Goal: Task Accomplishment & Management: Manage account settings

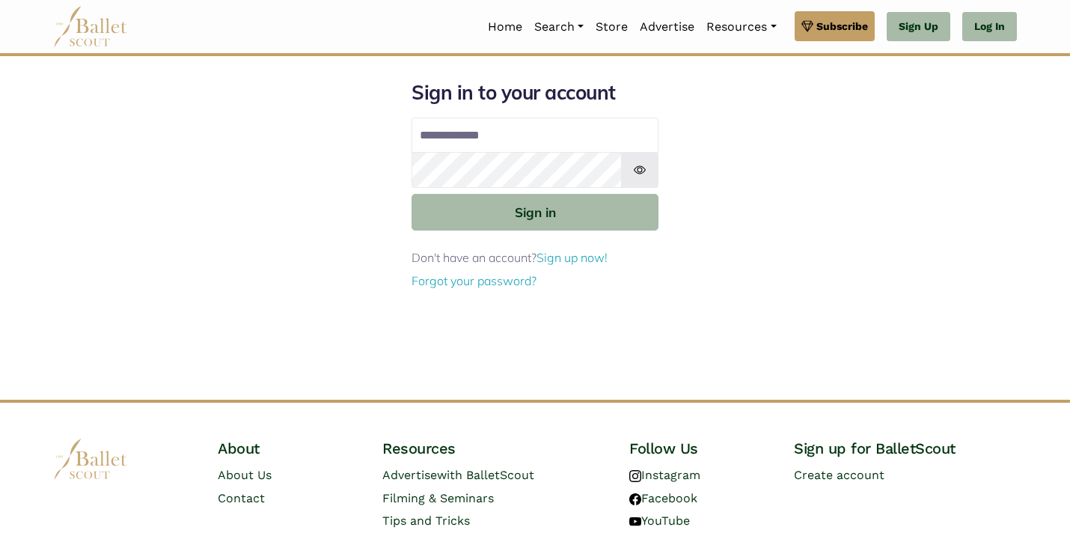
click at [442, 141] on input "Email address" at bounding box center [535, 136] width 247 height 36
type input "**********"
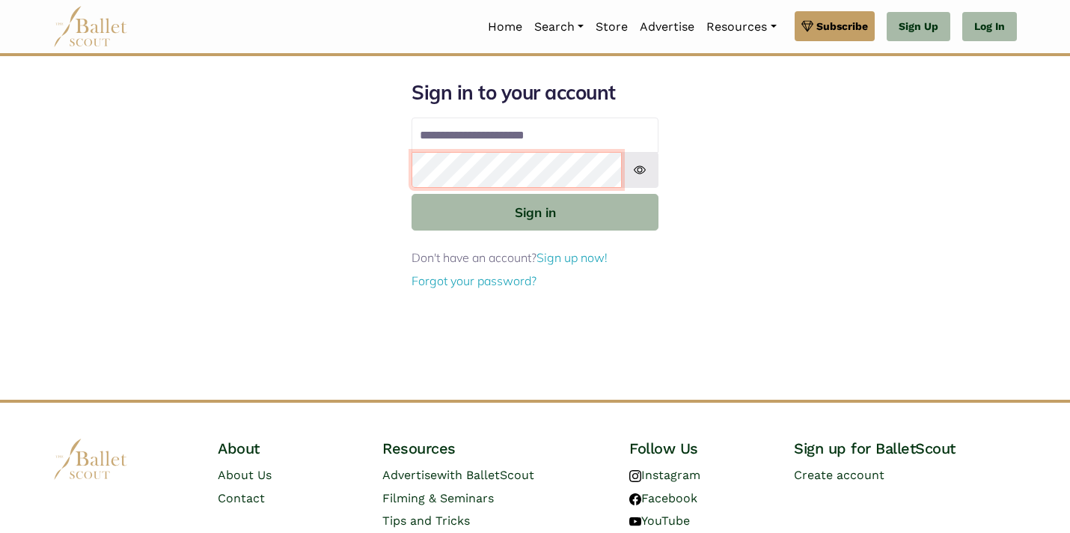
click at [412, 194] on button "Sign in" at bounding box center [535, 212] width 247 height 37
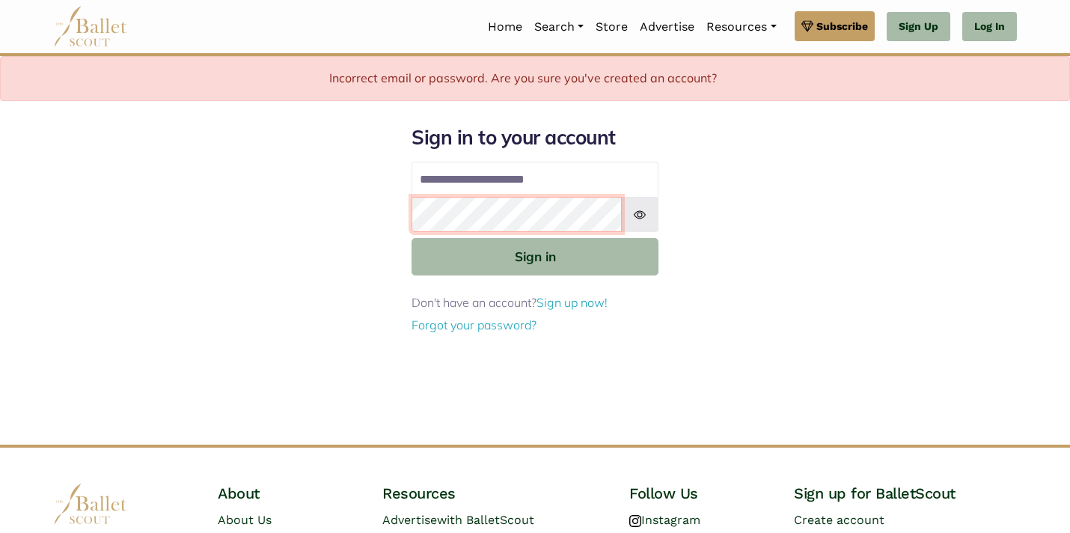
click at [412, 238] on button "Sign in" at bounding box center [535, 256] width 247 height 37
click at [638, 218] on img at bounding box center [639, 215] width 37 height 36
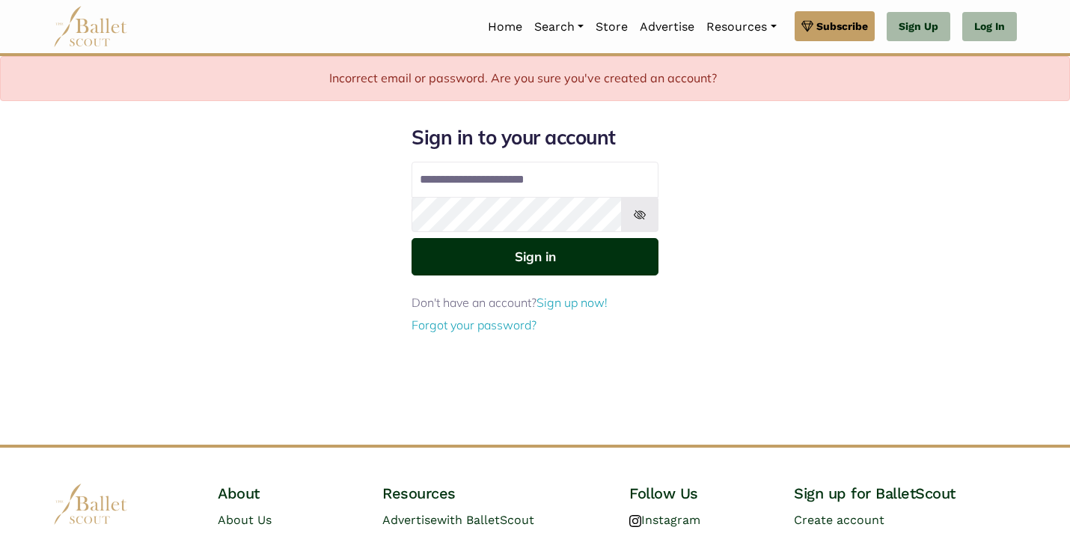
click at [555, 267] on button "Sign in" at bounding box center [535, 256] width 247 height 37
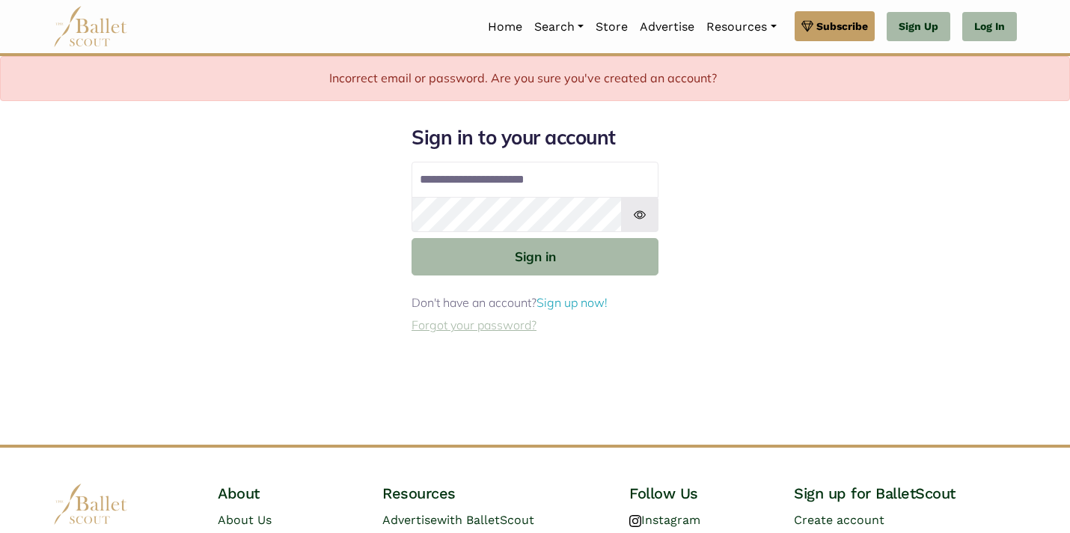
click at [492, 325] on link "Forgot your password?" at bounding box center [474, 324] width 125 height 15
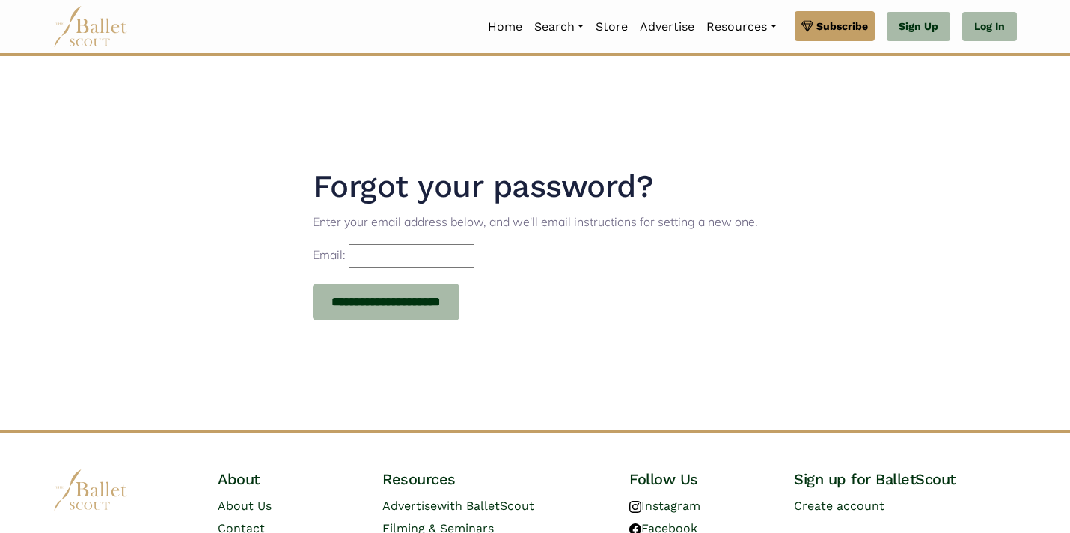
click at [422, 252] on input "Email:" at bounding box center [412, 256] width 126 height 24
type input "**********"
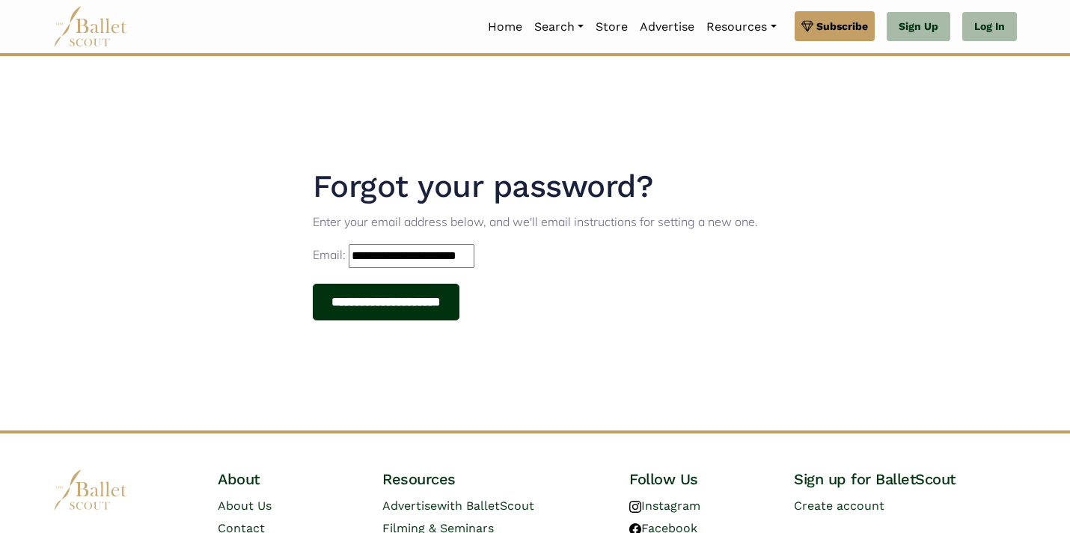
click at [407, 302] on input "**********" at bounding box center [386, 302] width 147 height 37
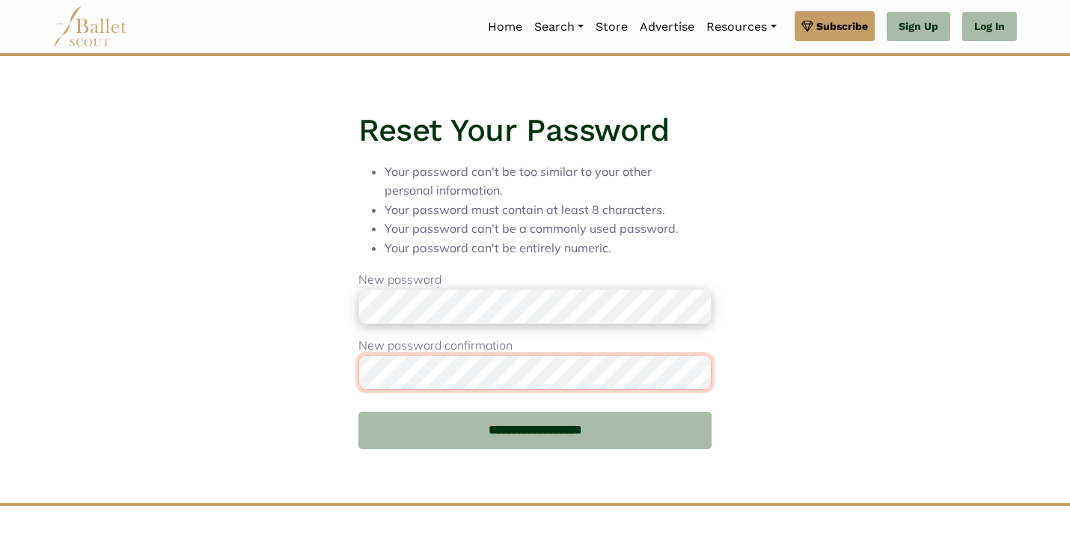
click at [358, 412] on input "**********" at bounding box center [534, 430] width 353 height 37
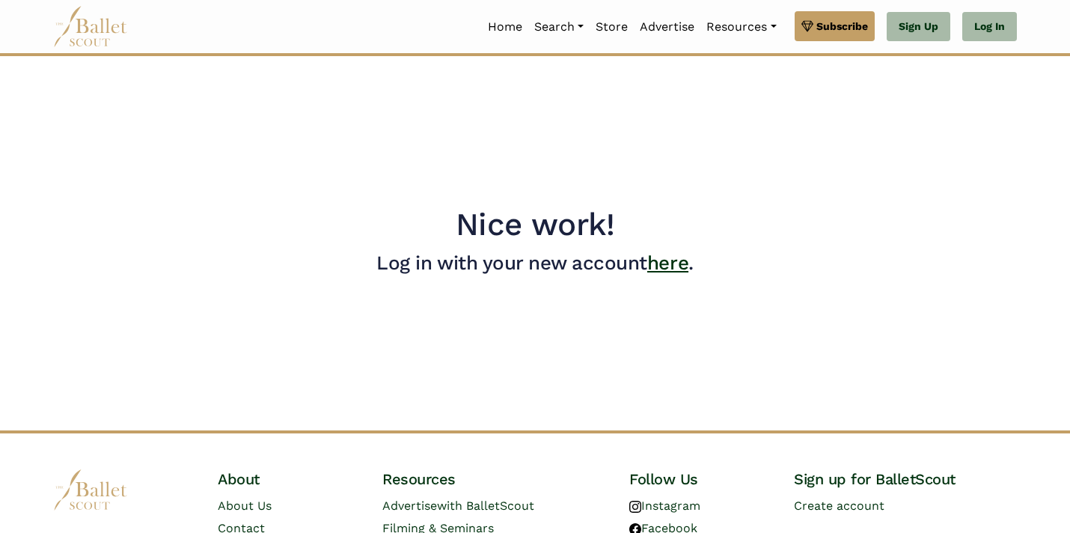
click at [668, 266] on link "here" at bounding box center [667, 262] width 41 height 22
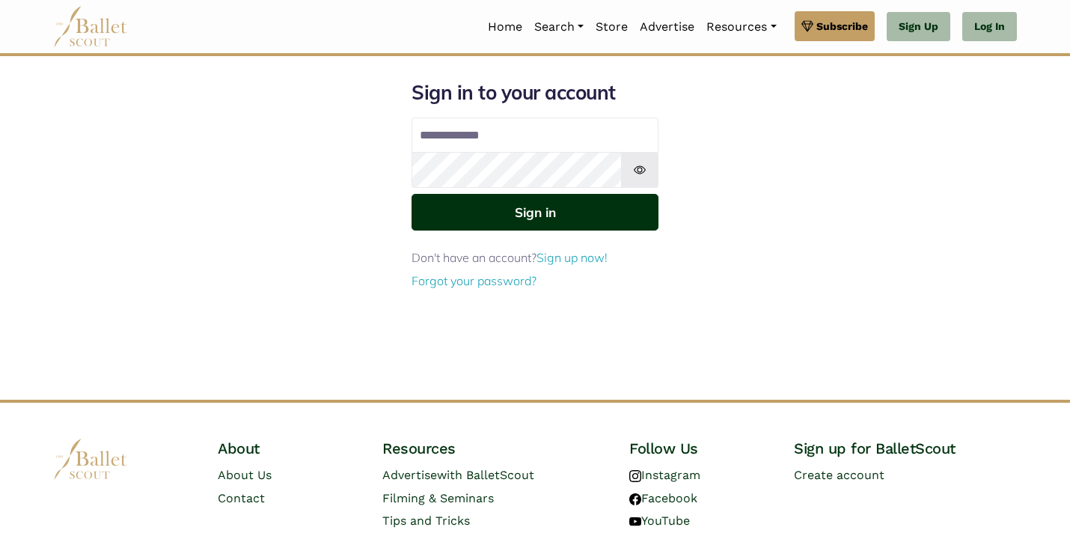
type input "**********"
click at [564, 213] on button "Sign in" at bounding box center [535, 212] width 247 height 37
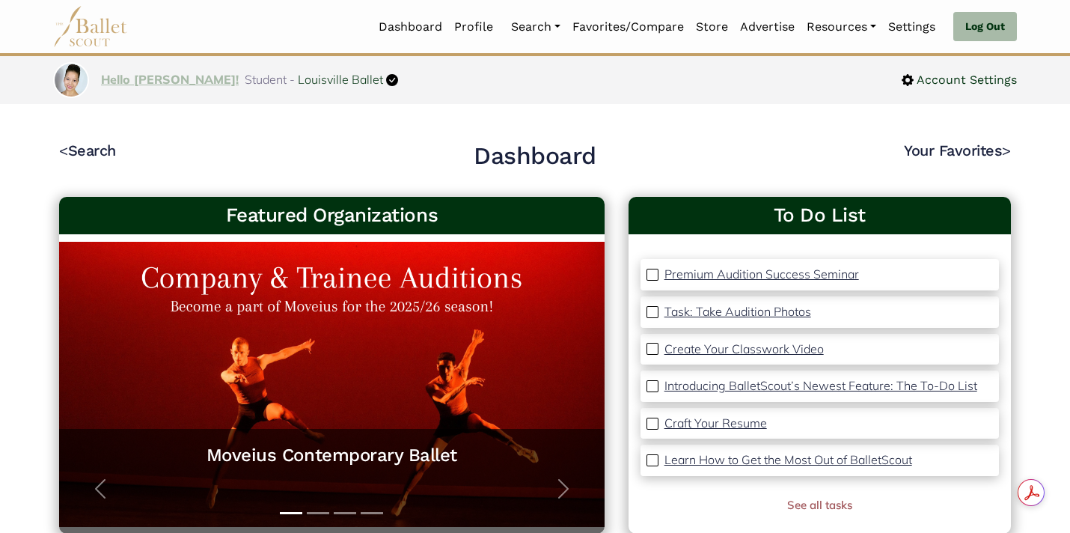
click at [141, 76] on link "Hello Abigail!" at bounding box center [170, 79] width 138 height 15
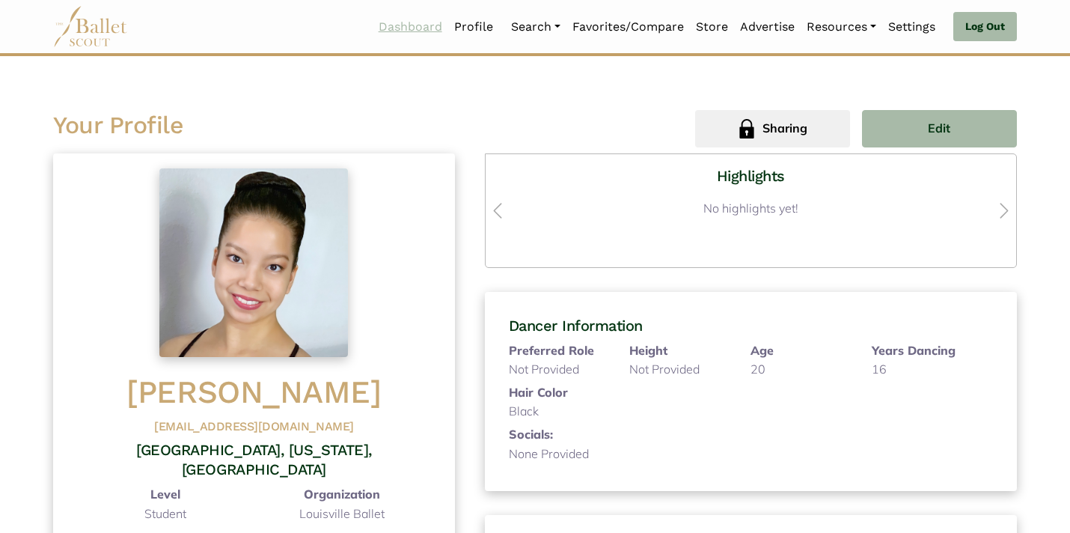
click at [412, 28] on link "Dashboard" at bounding box center [411, 26] width 76 height 31
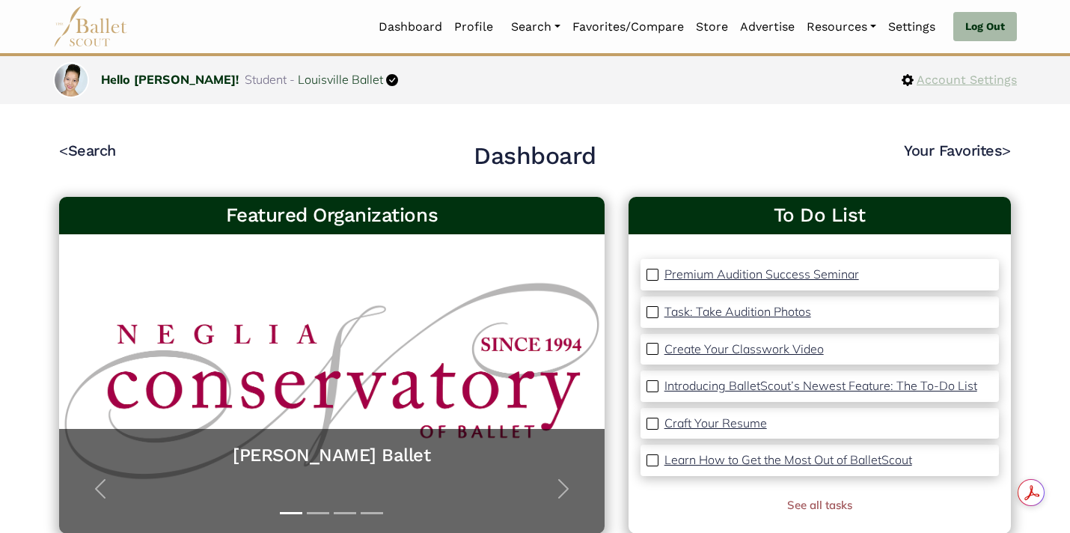
click at [973, 76] on span "Account Settings" at bounding box center [965, 79] width 103 height 19
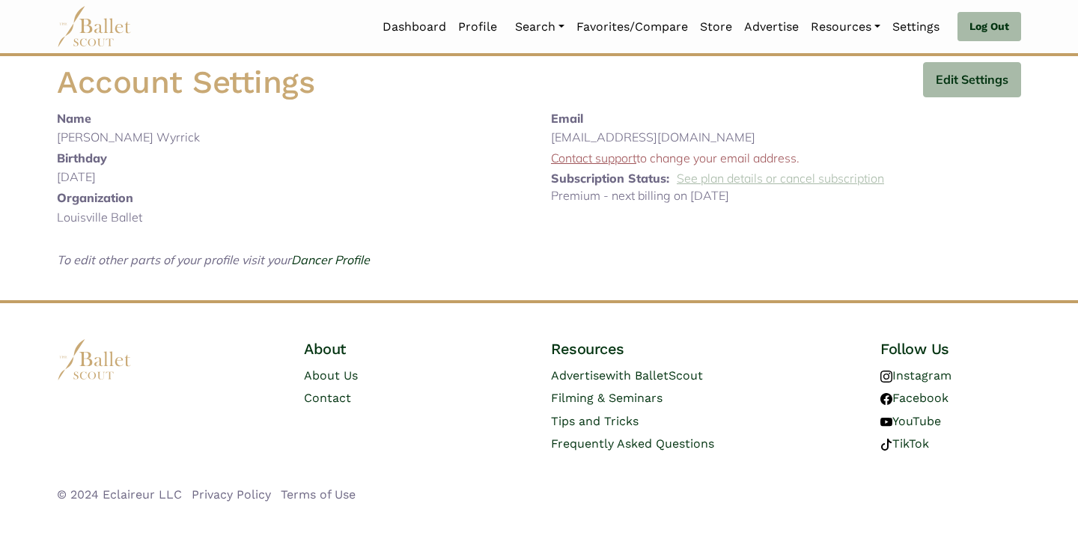
click at [712, 178] on link "See plan details or cancel subscription" at bounding box center [780, 178] width 207 height 15
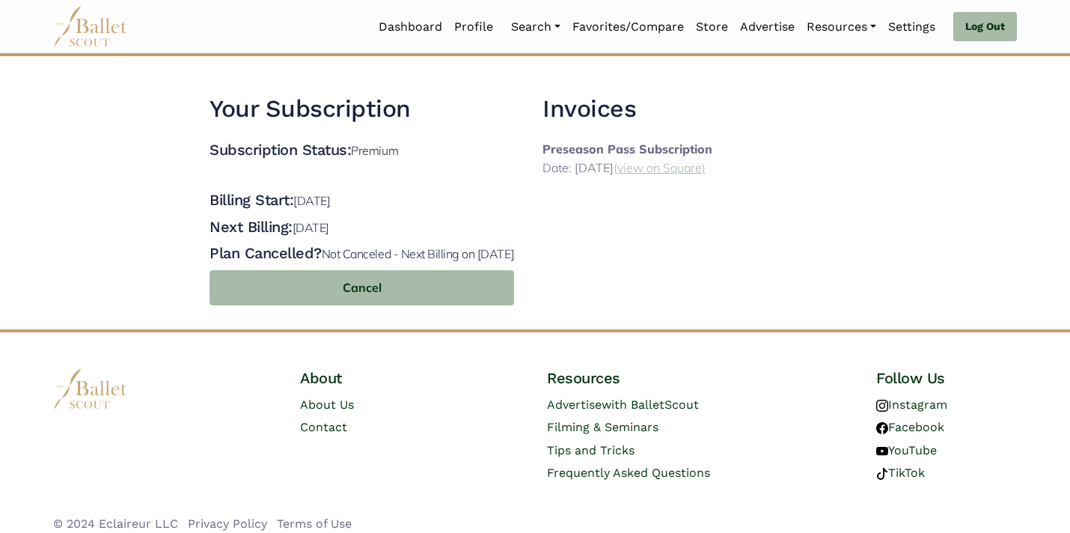
click at [668, 165] on link "(view on Square)" at bounding box center [660, 167] width 92 height 15
click at [688, 173] on link "(view on Square)" at bounding box center [660, 167] width 92 height 15
click at [411, 25] on link "Dashboard" at bounding box center [411, 26] width 76 height 31
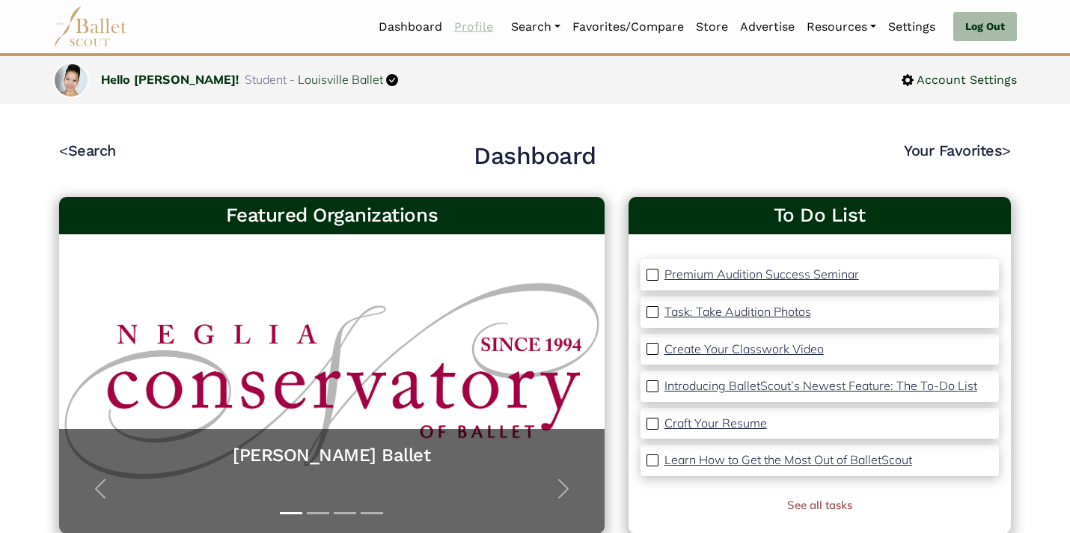
click at [476, 30] on link "Profile" at bounding box center [473, 26] width 51 height 31
click at [994, 31] on link "Log Out" at bounding box center [985, 27] width 64 height 30
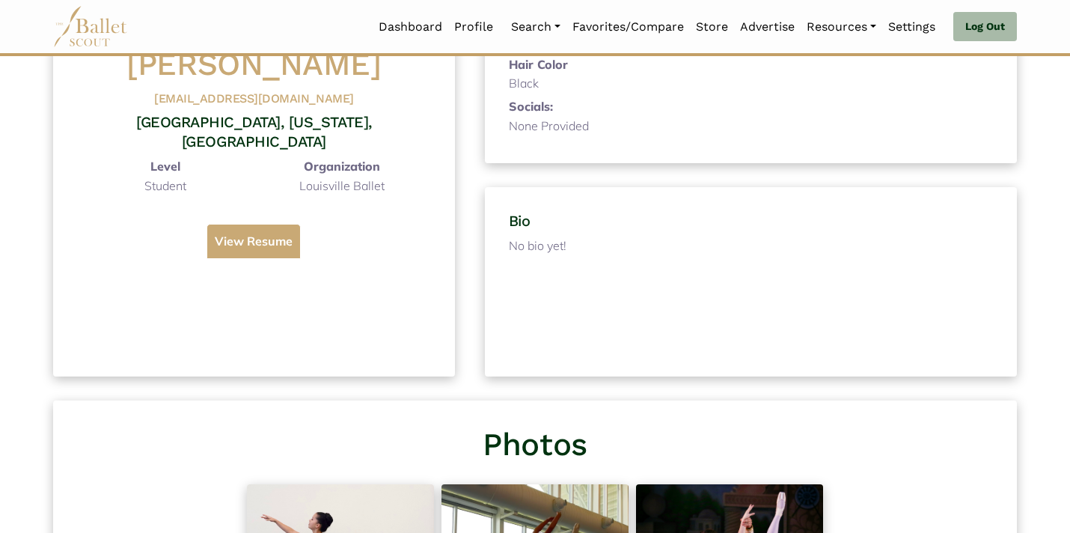
scroll to position [331, 0]
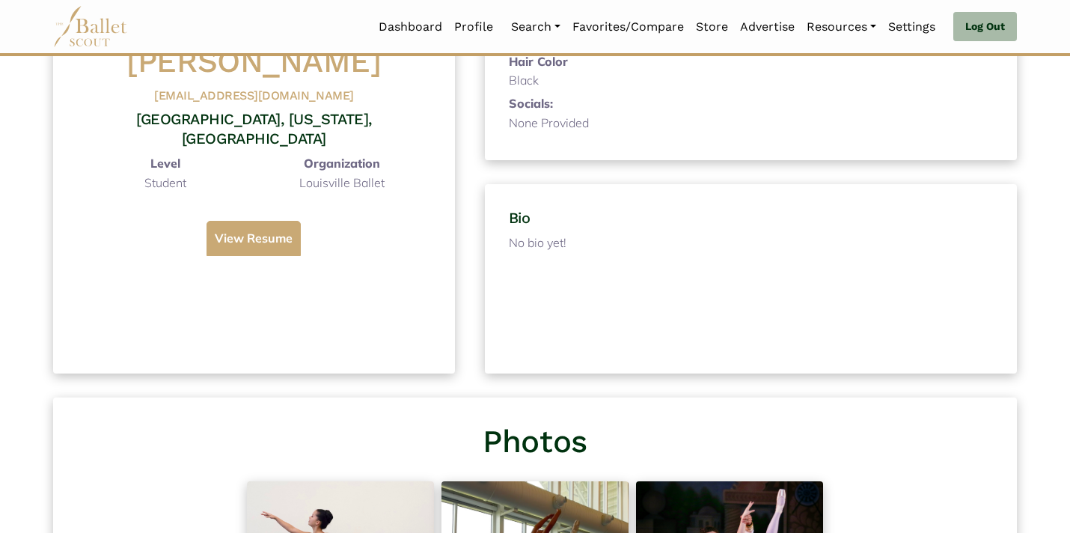
click at [242, 221] on button "View Resume" at bounding box center [254, 239] width 94 height 36
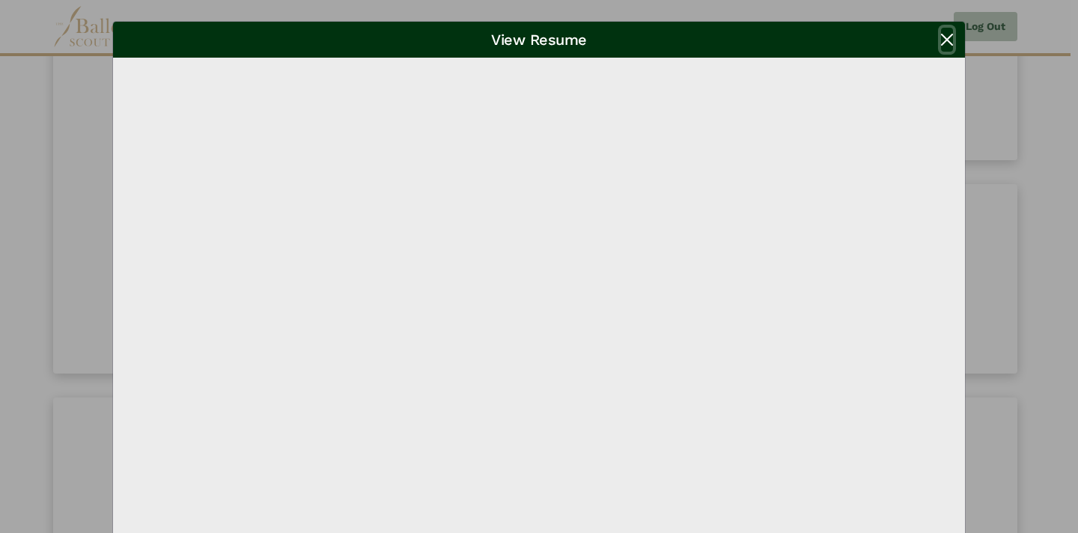
click at [941, 40] on button "Close" at bounding box center [947, 40] width 12 height 24
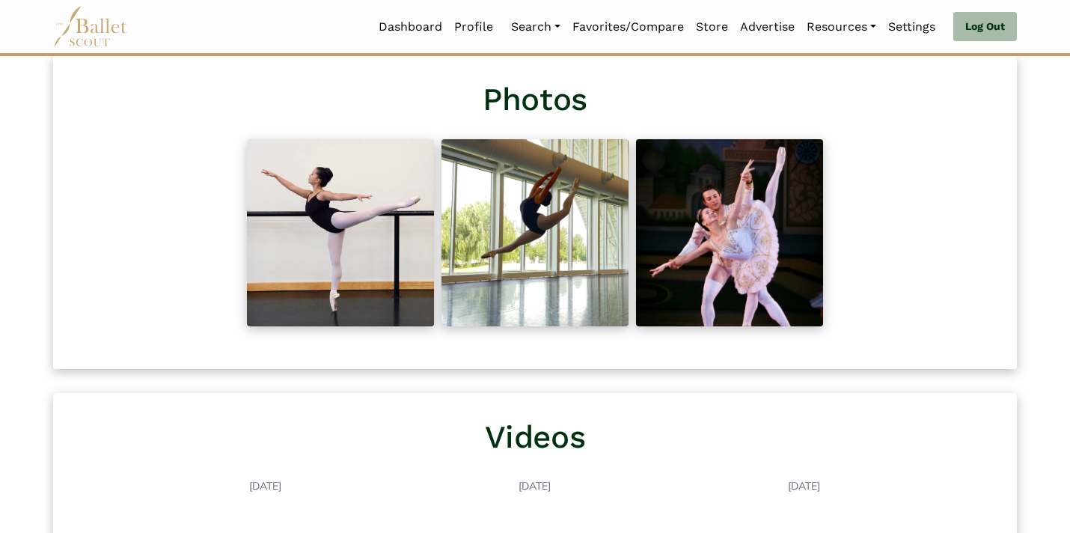
scroll to position [689, 0]
